Goal: Check status: Check status

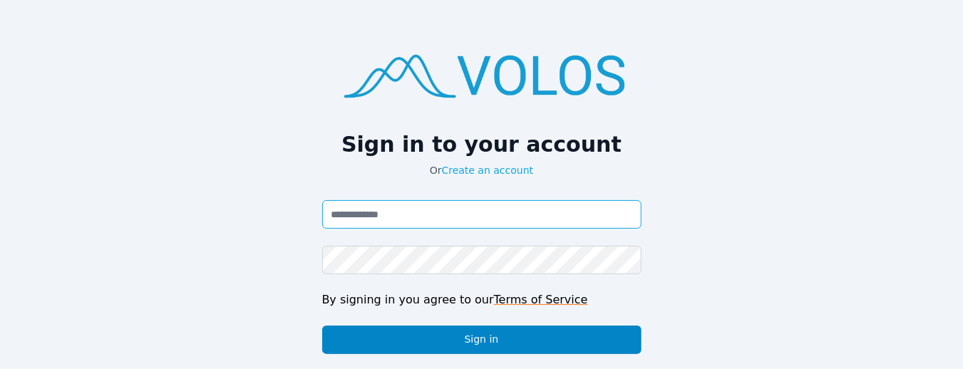
type input "**********"
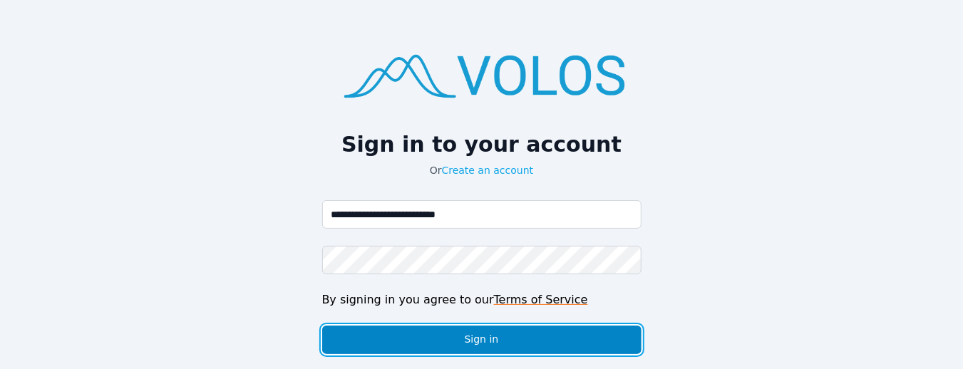
click at [483, 342] on button "Sign in" at bounding box center [481, 340] width 319 height 29
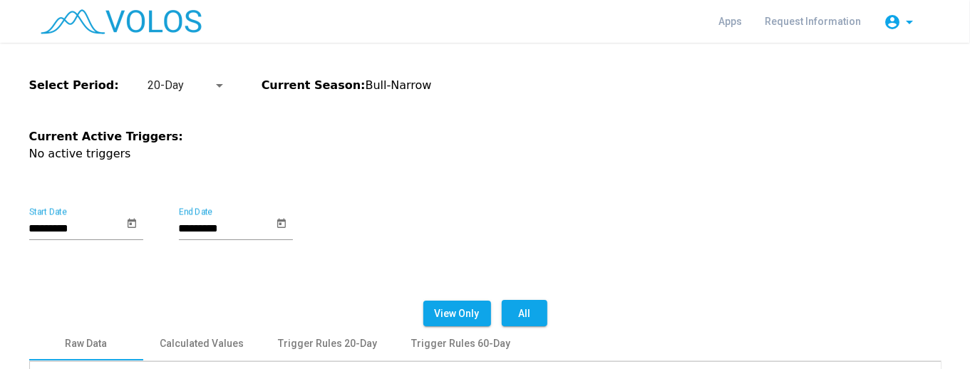
click at [213, 84] on div at bounding box center [219, 85] width 13 height 17
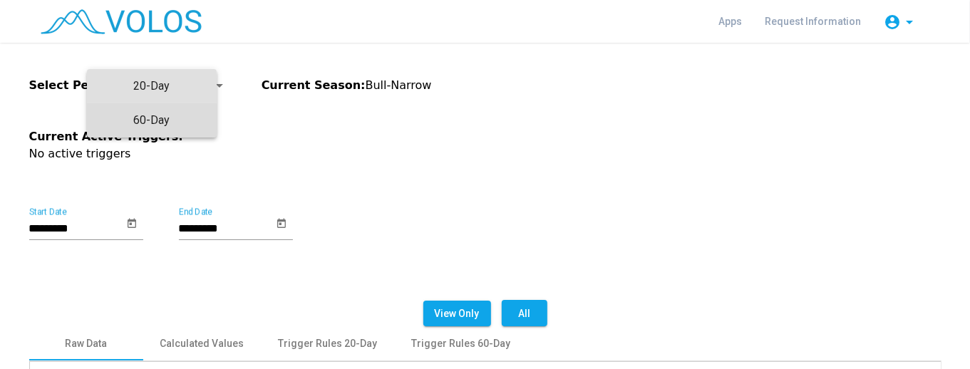
click at [178, 121] on span "60-Day" at bounding box center [151, 120] width 107 height 34
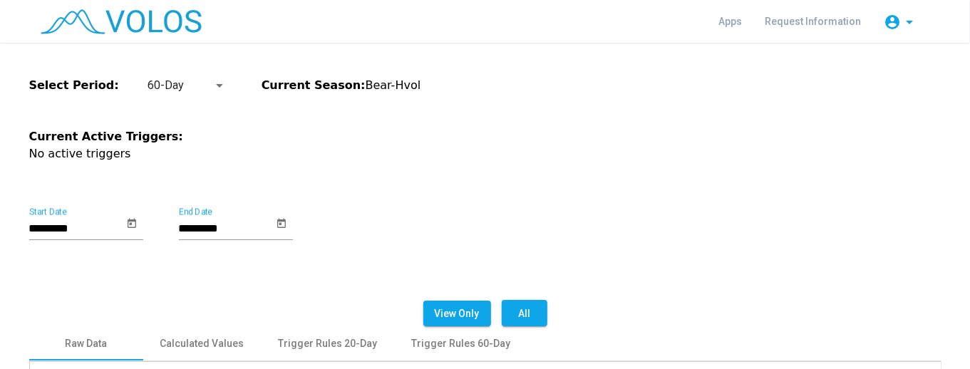
click at [213, 84] on div at bounding box center [219, 85] width 13 height 17
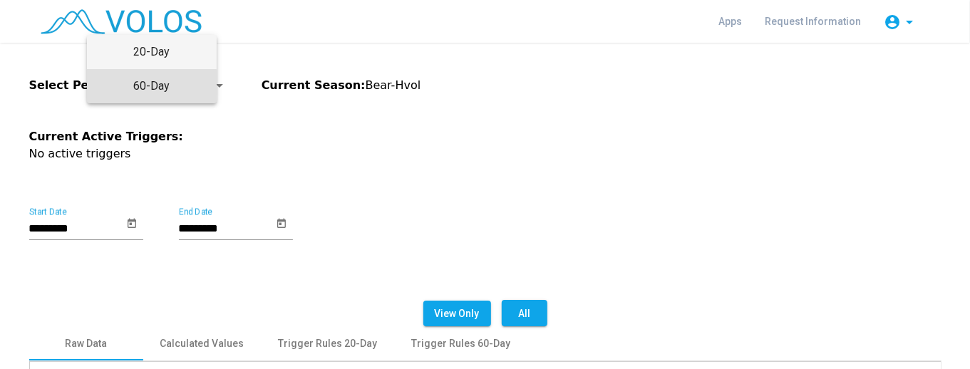
click at [190, 56] on span "20-Day" at bounding box center [151, 52] width 107 height 34
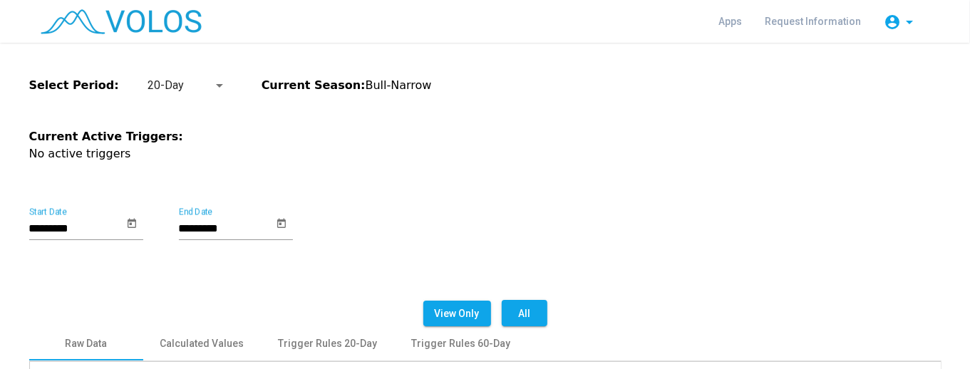
scroll to position [237, 0]
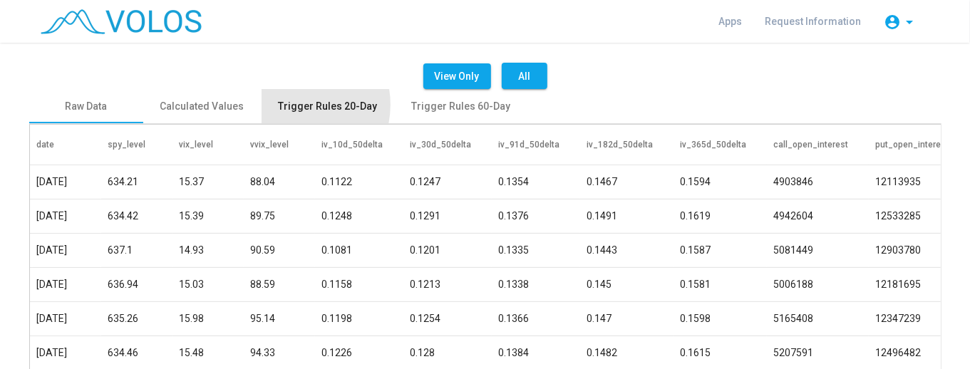
click at [285, 105] on div "Trigger Rules 20-Day" at bounding box center [328, 106] width 99 height 15
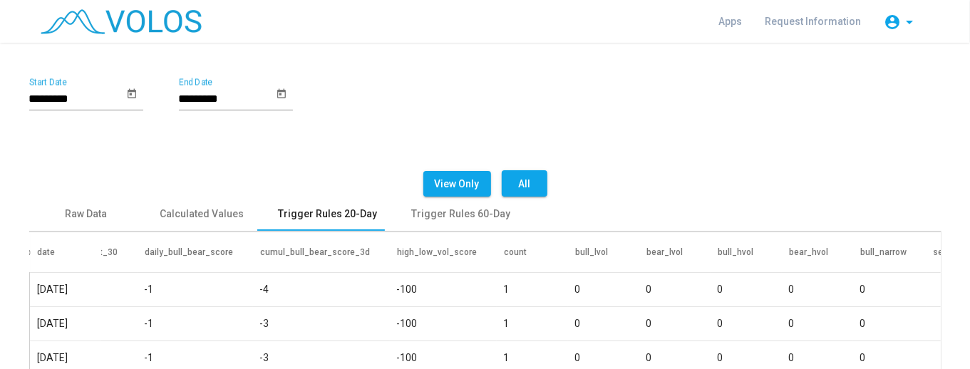
scroll to position [95, 0]
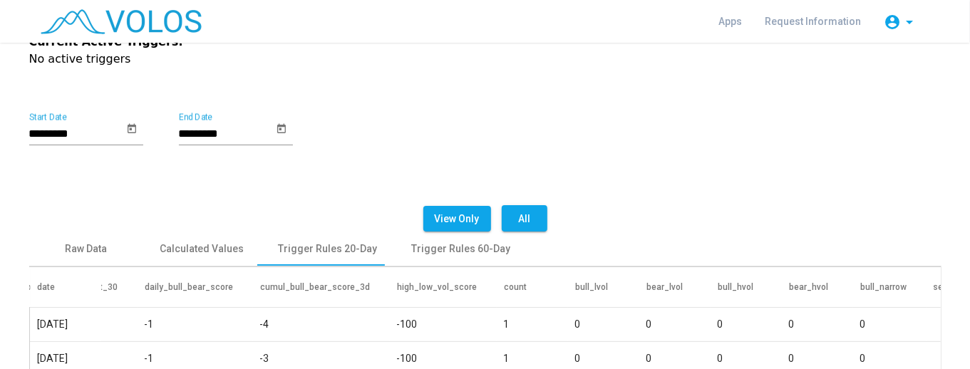
click at [126, 128] on icon "Open calendar" at bounding box center [131, 128] width 11 height 17
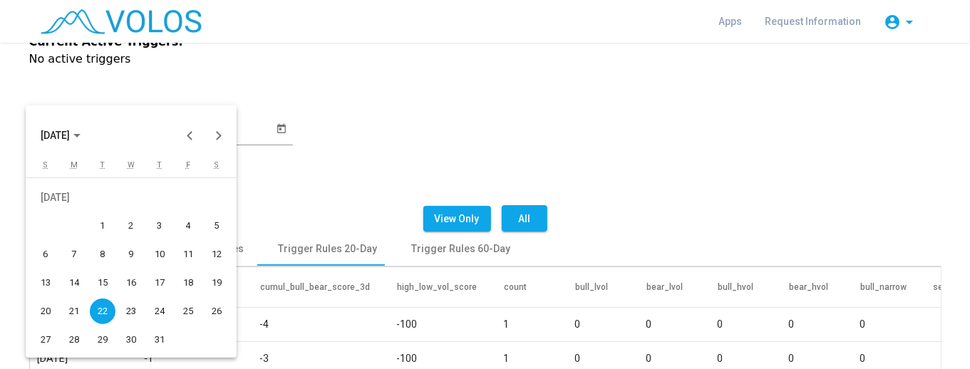
click at [81, 137] on icon "Choose month and year" at bounding box center [76, 136] width 7 height 4
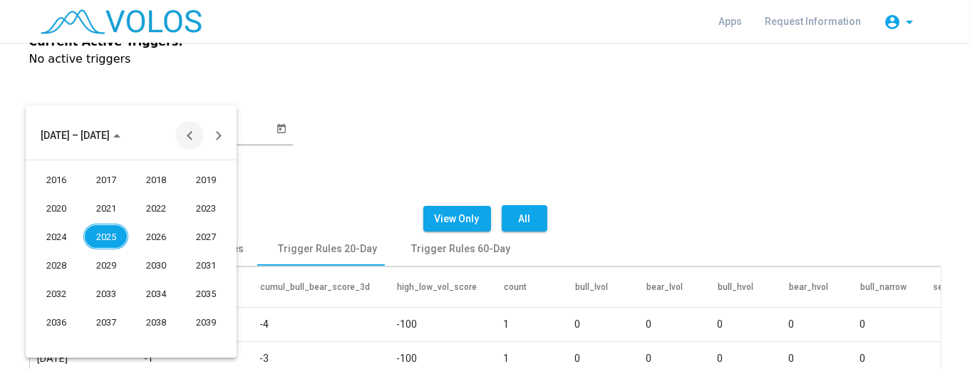
click at [192, 135] on button "Previous 24 years" at bounding box center [189, 135] width 29 height 29
click at [211, 134] on button "Next 24 years" at bounding box center [218, 135] width 29 height 29
click at [105, 235] on div "2025" at bounding box center [105, 237] width 45 height 26
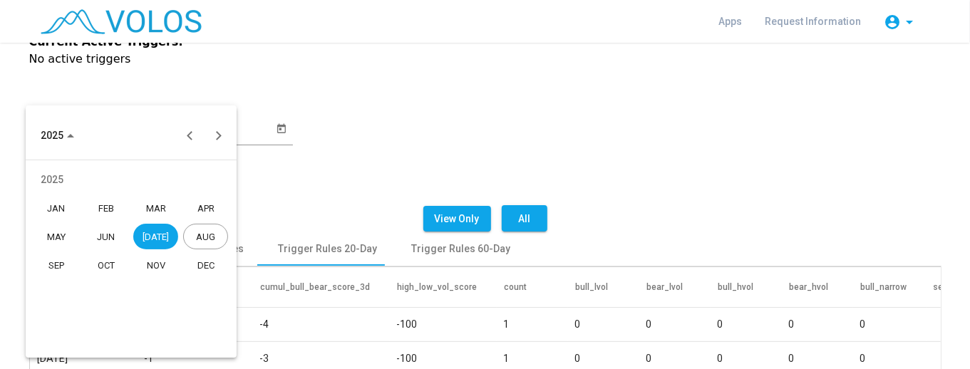
click at [105, 239] on div "JUN" at bounding box center [105, 237] width 45 height 26
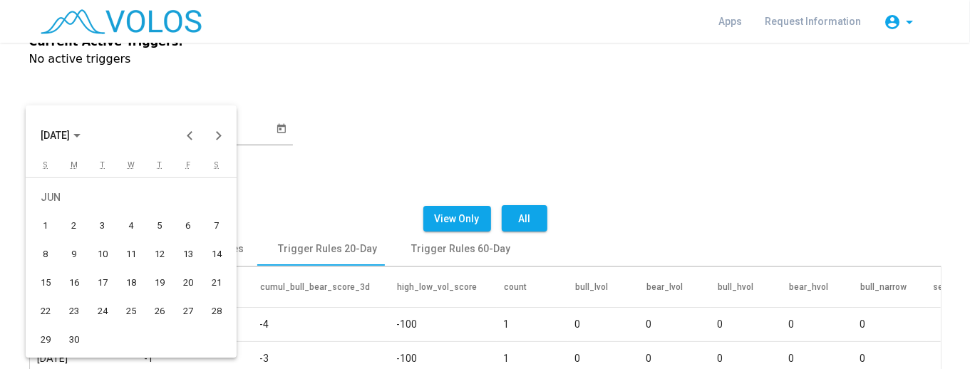
click at [56, 231] on div "1" at bounding box center [46, 226] width 26 height 26
type input "*********"
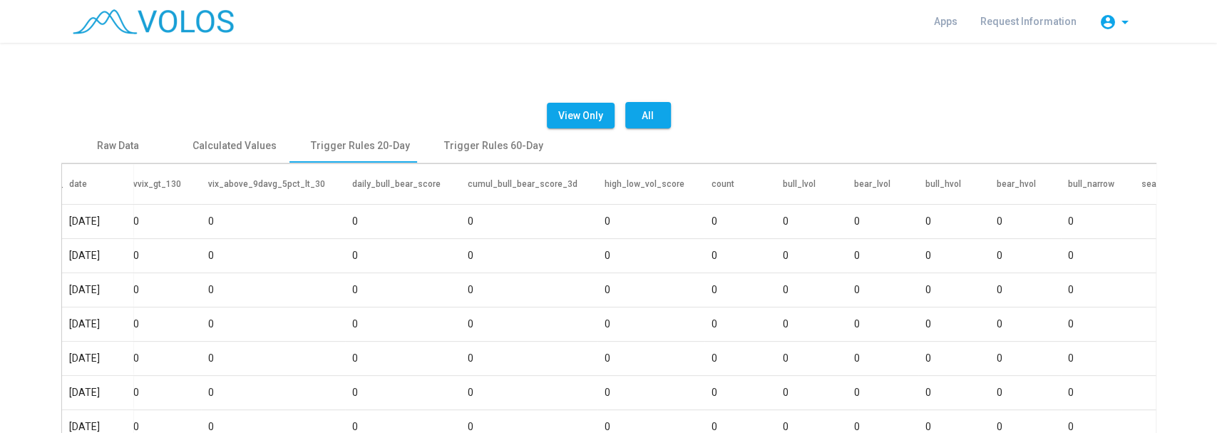
scroll to position [0, 0]
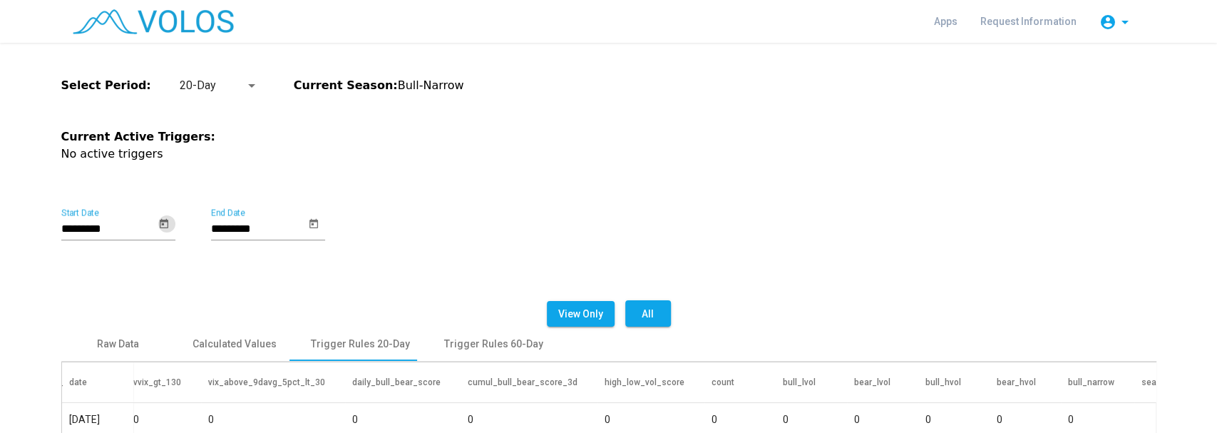
click at [245, 83] on div at bounding box center [251, 85] width 13 height 17
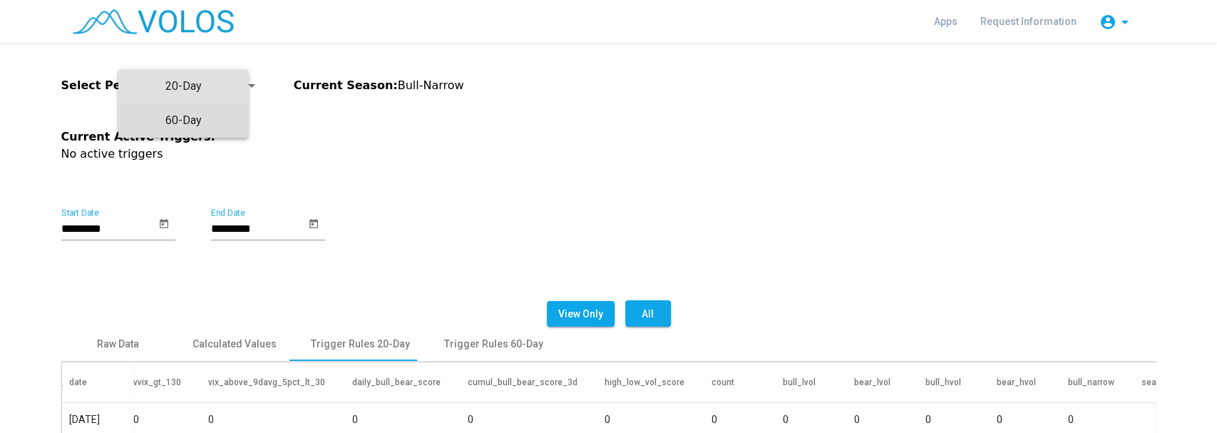
click at [195, 123] on span "60-Day" at bounding box center [183, 120] width 107 height 34
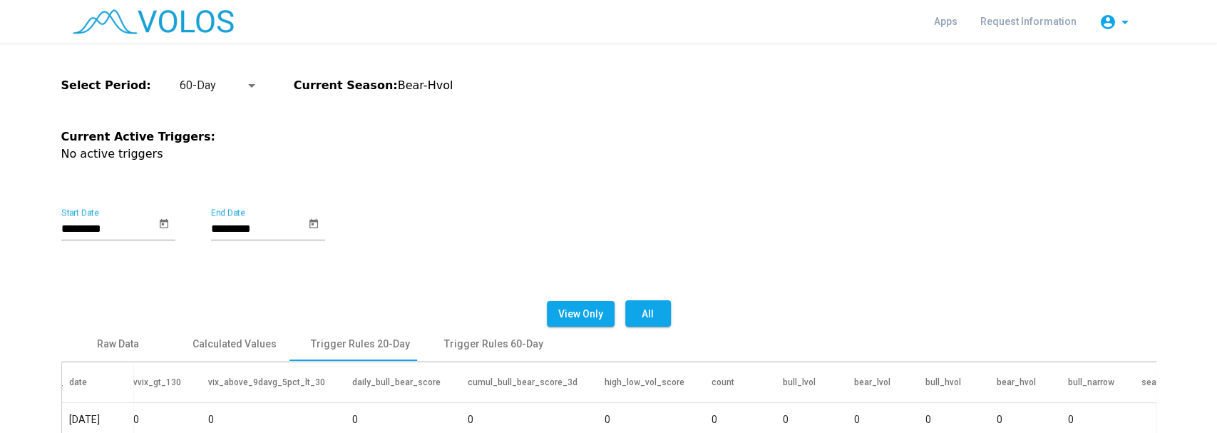
click at [248, 87] on div at bounding box center [251, 86] width 7 height 4
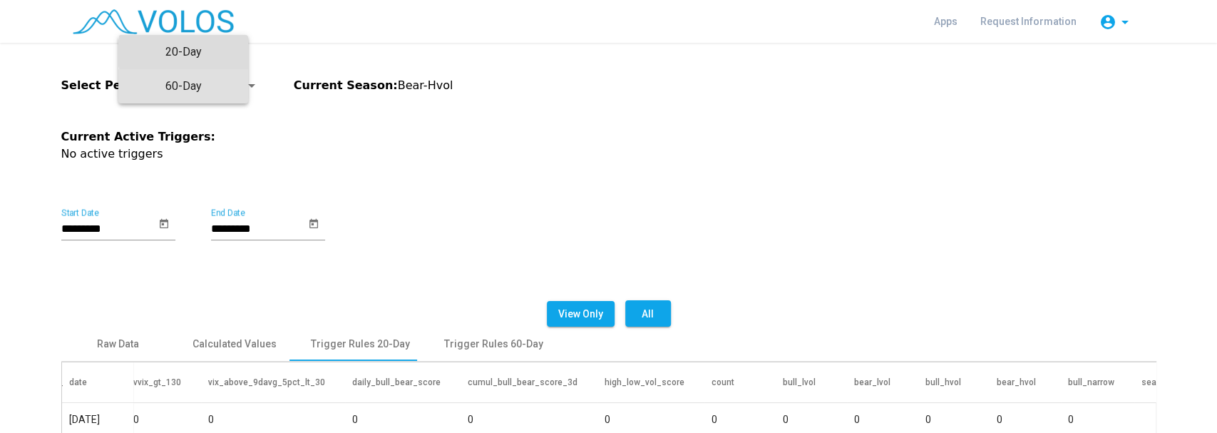
click at [227, 53] on span "20-Day" at bounding box center [183, 52] width 107 height 34
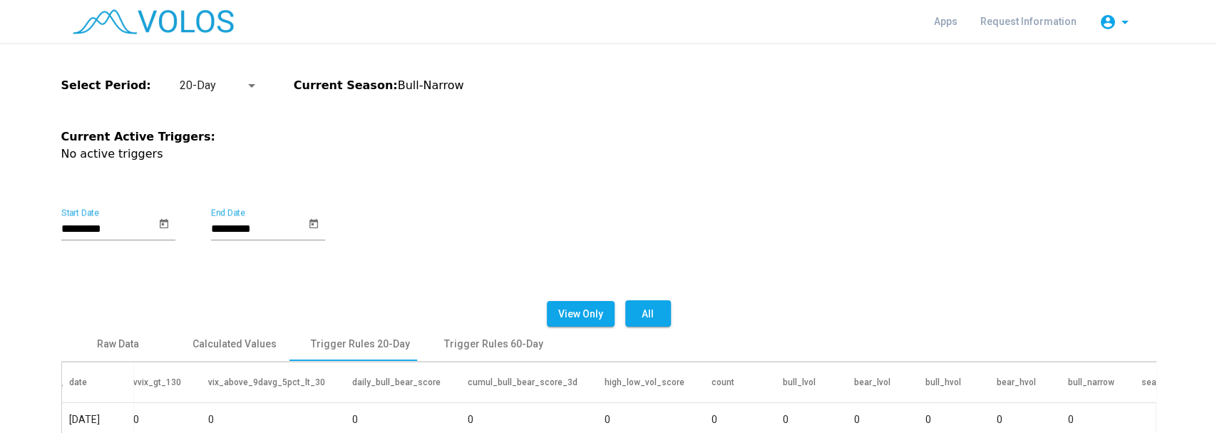
click at [245, 90] on div at bounding box center [251, 85] width 13 height 17
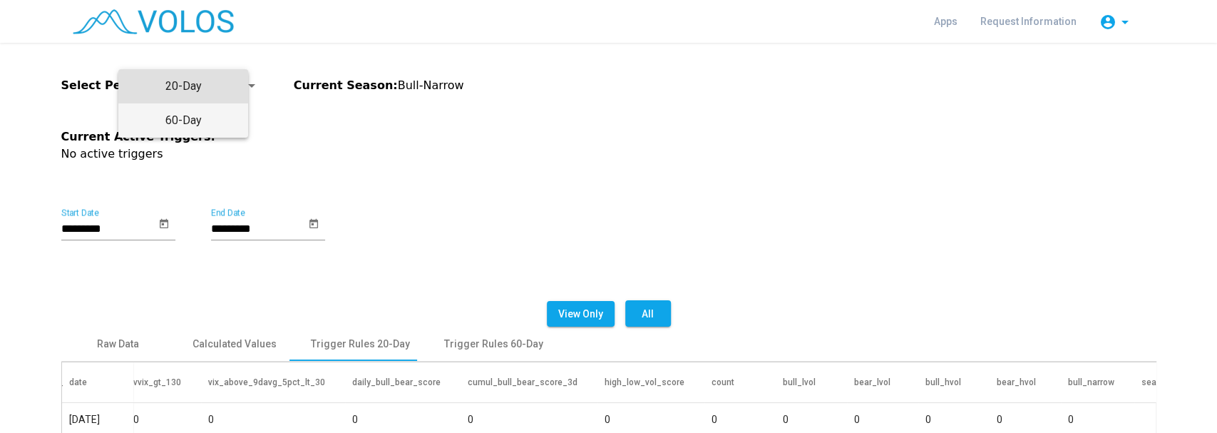
click at [210, 124] on span "60-Day" at bounding box center [183, 120] width 107 height 34
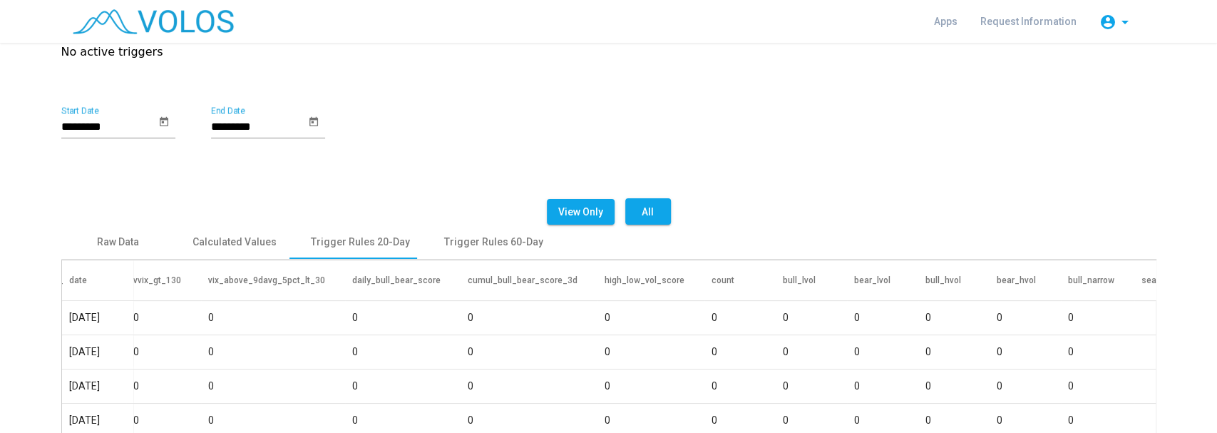
scroll to position [143, 0]
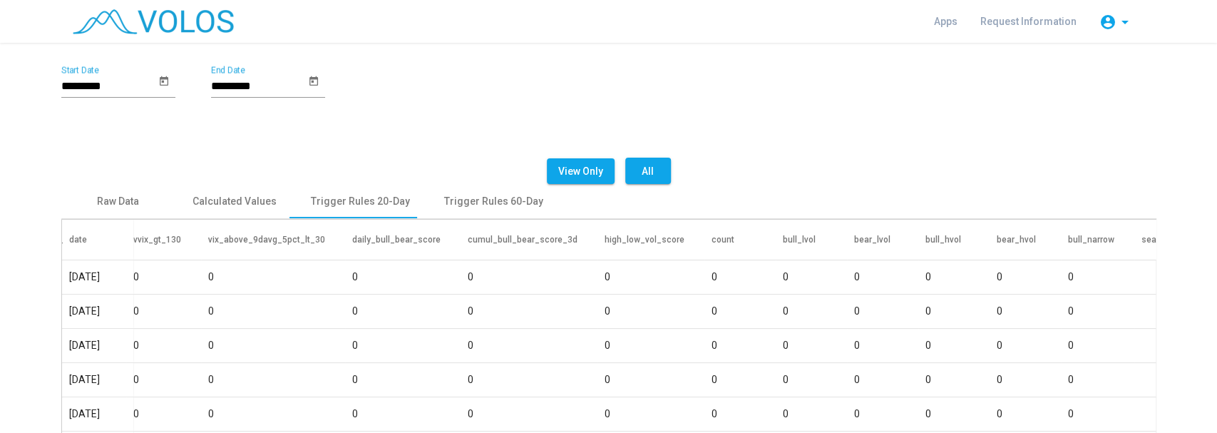
click at [572, 178] on button "View Only" at bounding box center [581, 171] width 68 height 26
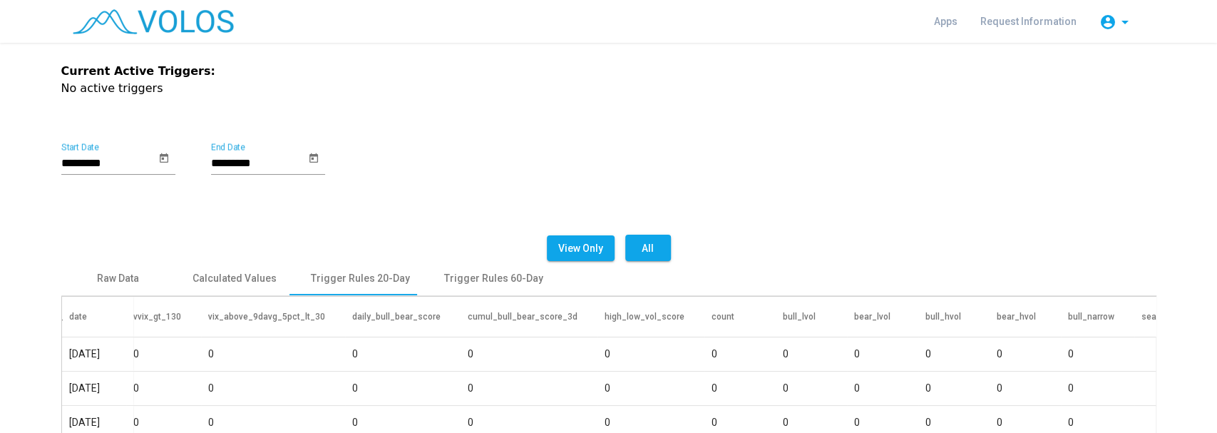
scroll to position [0, 0]
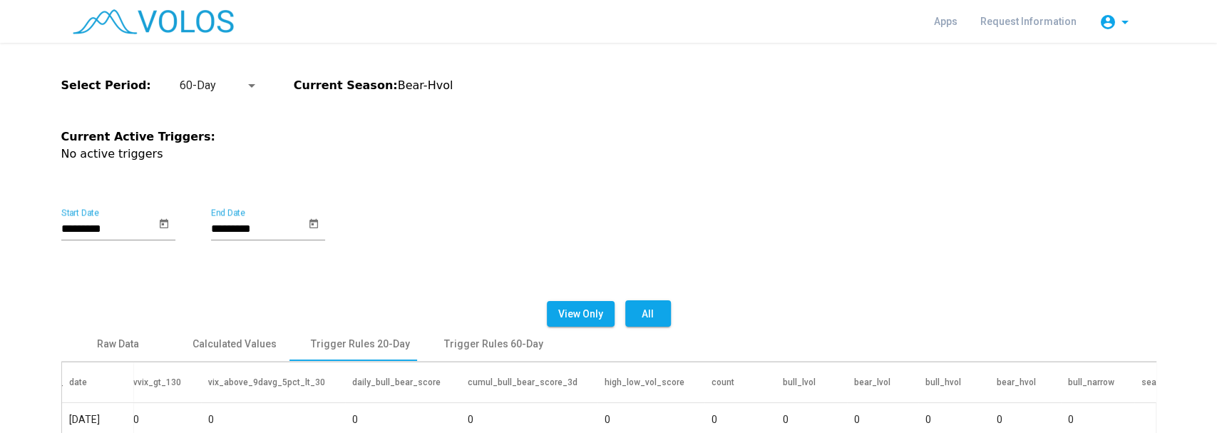
click at [117, 158] on p "No active triggers" at bounding box center [608, 153] width 1095 height 17
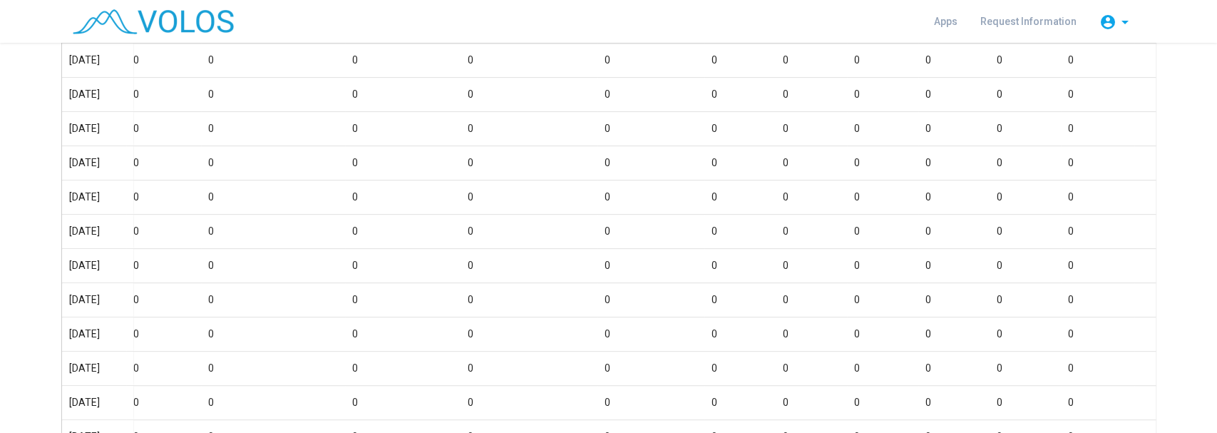
scroll to position [143, 0]
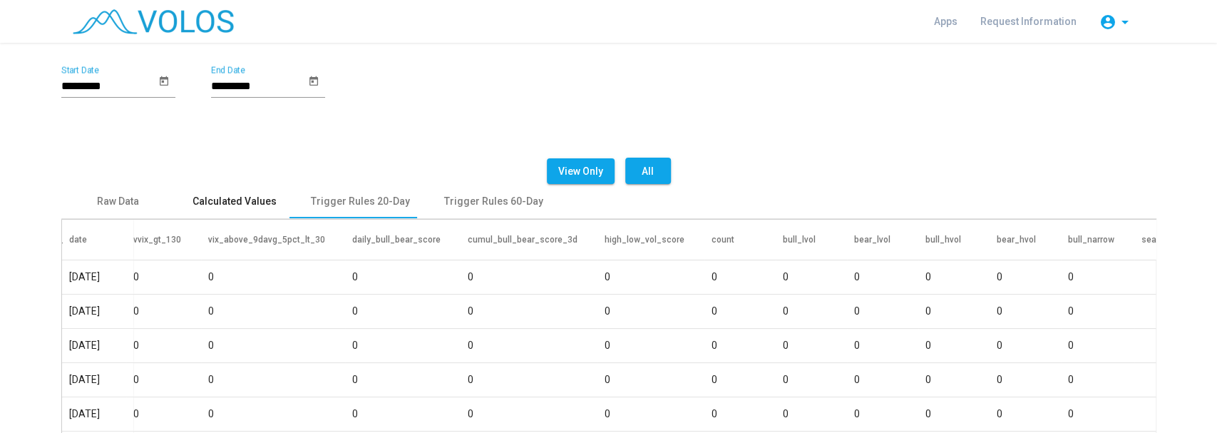
click at [220, 200] on div "Calculated Values" at bounding box center [234, 201] width 84 height 15
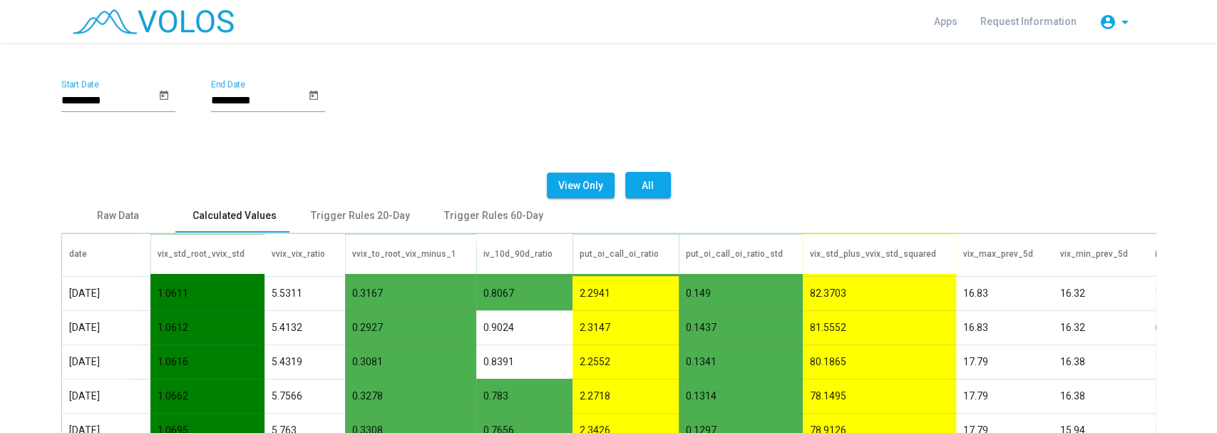
scroll to position [115, 0]
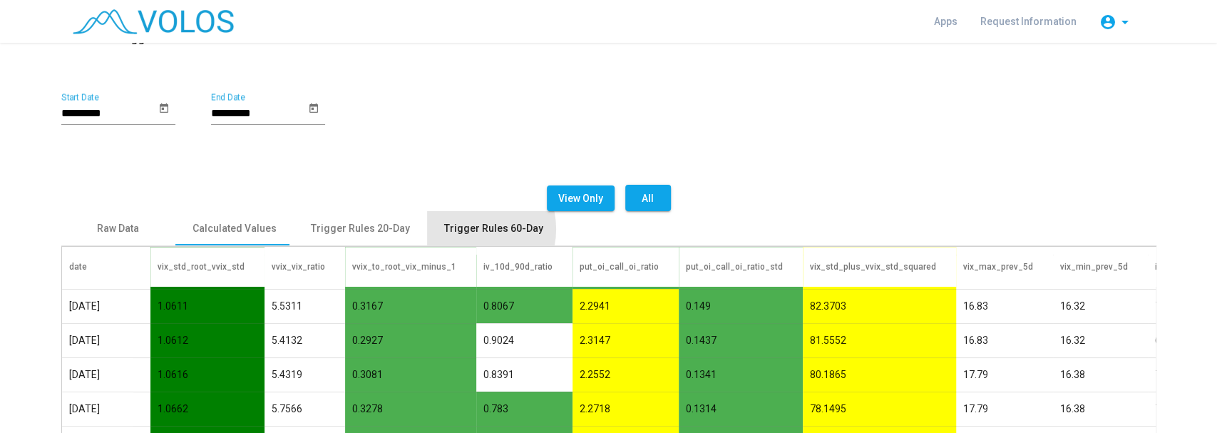
click at [458, 229] on div "Trigger Rules 60-Day" at bounding box center [493, 228] width 99 height 15
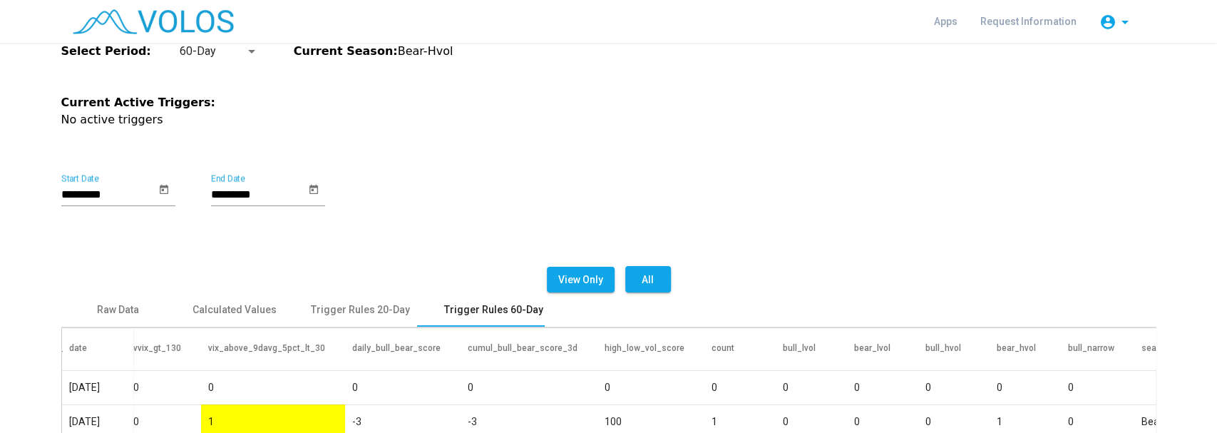
scroll to position [0, 0]
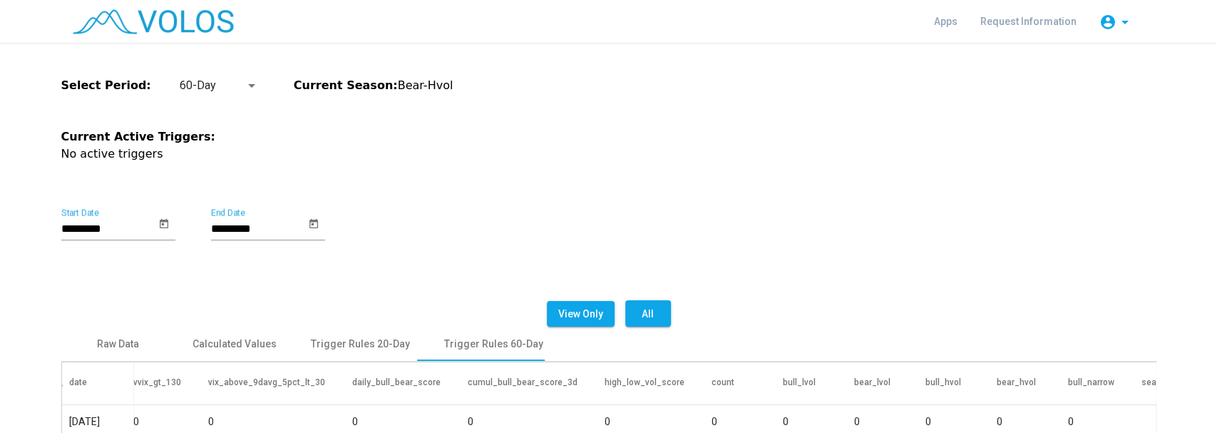
click at [245, 88] on div at bounding box center [251, 85] width 13 height 17
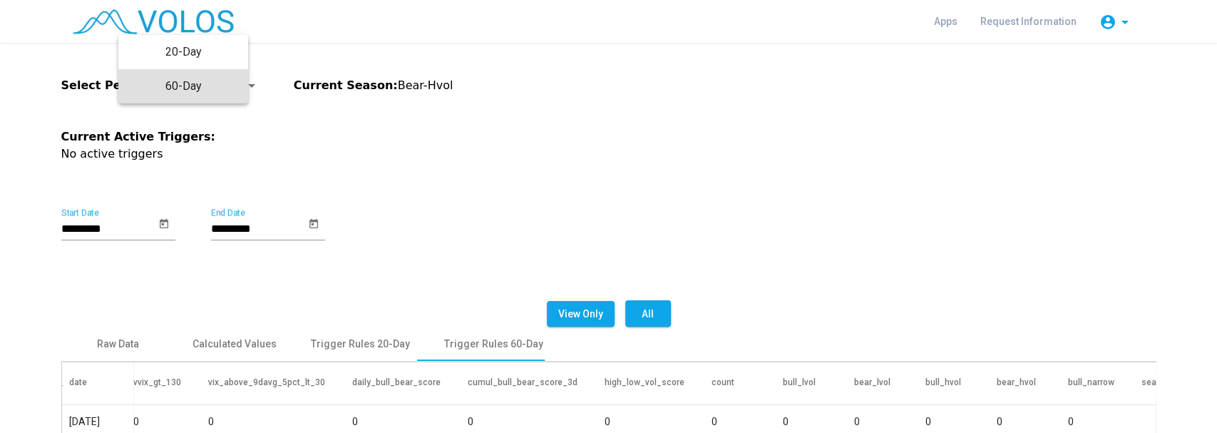
click at [684, 184] on div at bounding box center [608, 216] width 1217 height 433
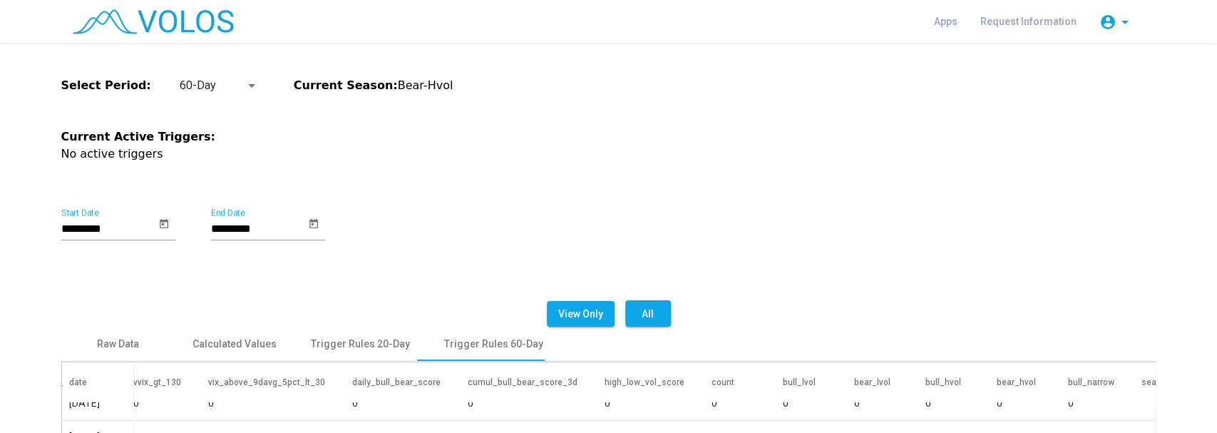
click at [245, 87] on div at bounding box center [251, 85] width 13 height 17
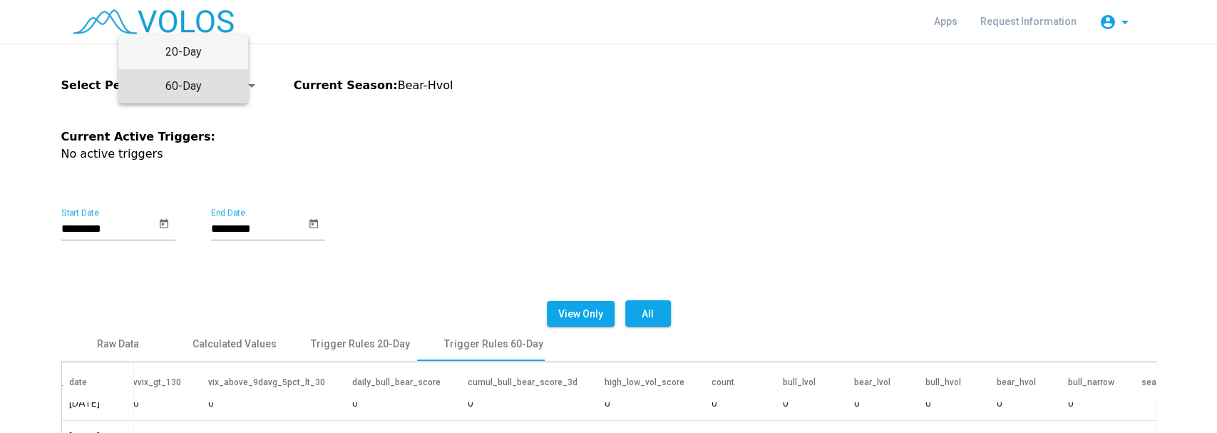
click at [213, 57] on span "20-Day" at bounding box center [183, 52] width 107 height 34
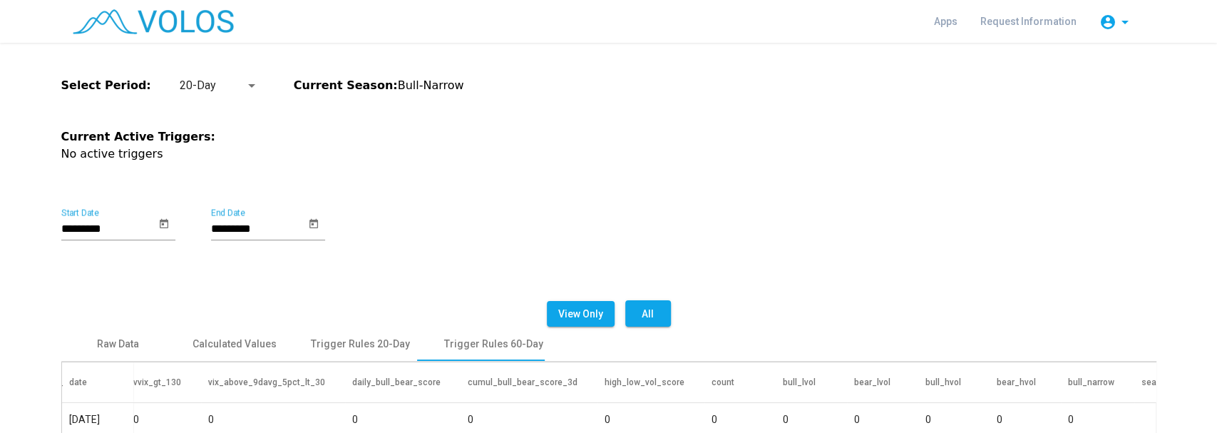
click at [656, 309] on button "All" at bounding box center [648, 313] width 46 height 26
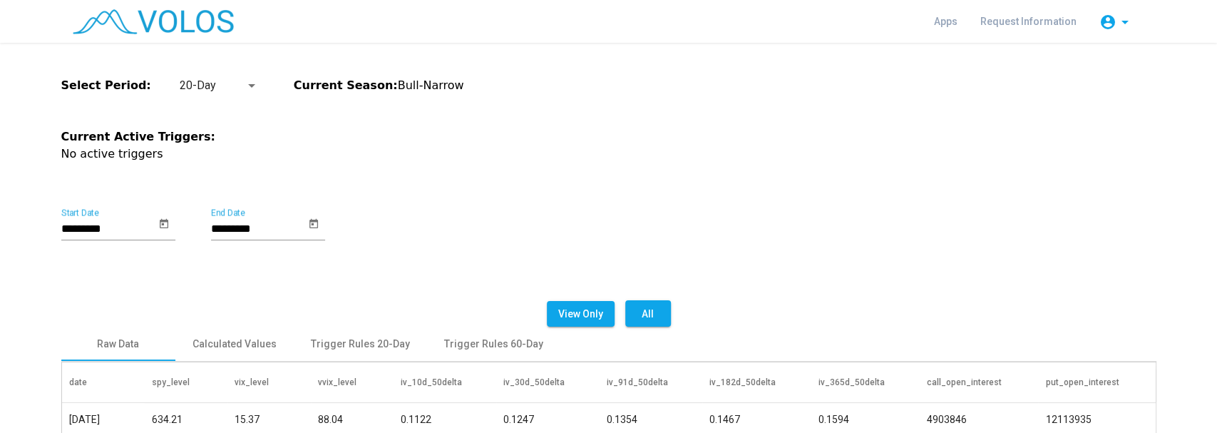
click at [582, 312] on span "View Only" at bounding box center [580, 313] width 45 height 11
click at [358, 345] on div "Trigger Rules 20-Day" at bounding box center [360, 343] width 99 height 15
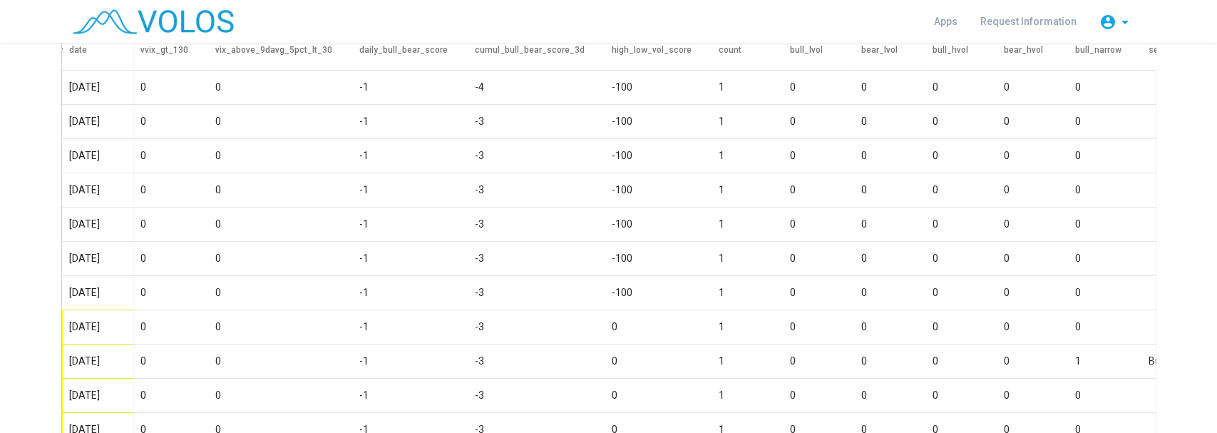
scroll to position [47, 0]
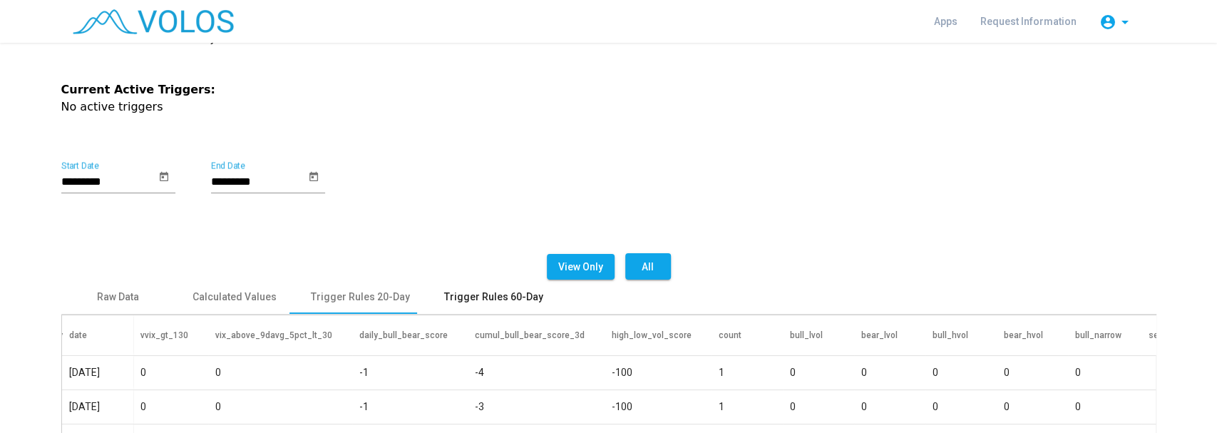
click at [459, 297] on div "Trigger Rules 60-Day" at bounding box center [493, 296] width 99 height 15
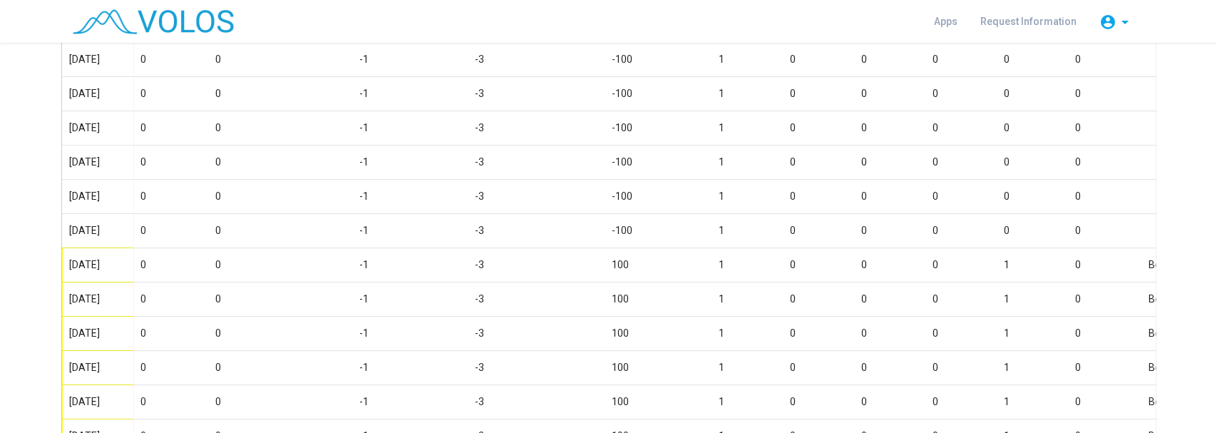
scroll to position [380, 0]
